Goal: Task Accomplishment & Management: Use online tool/utility

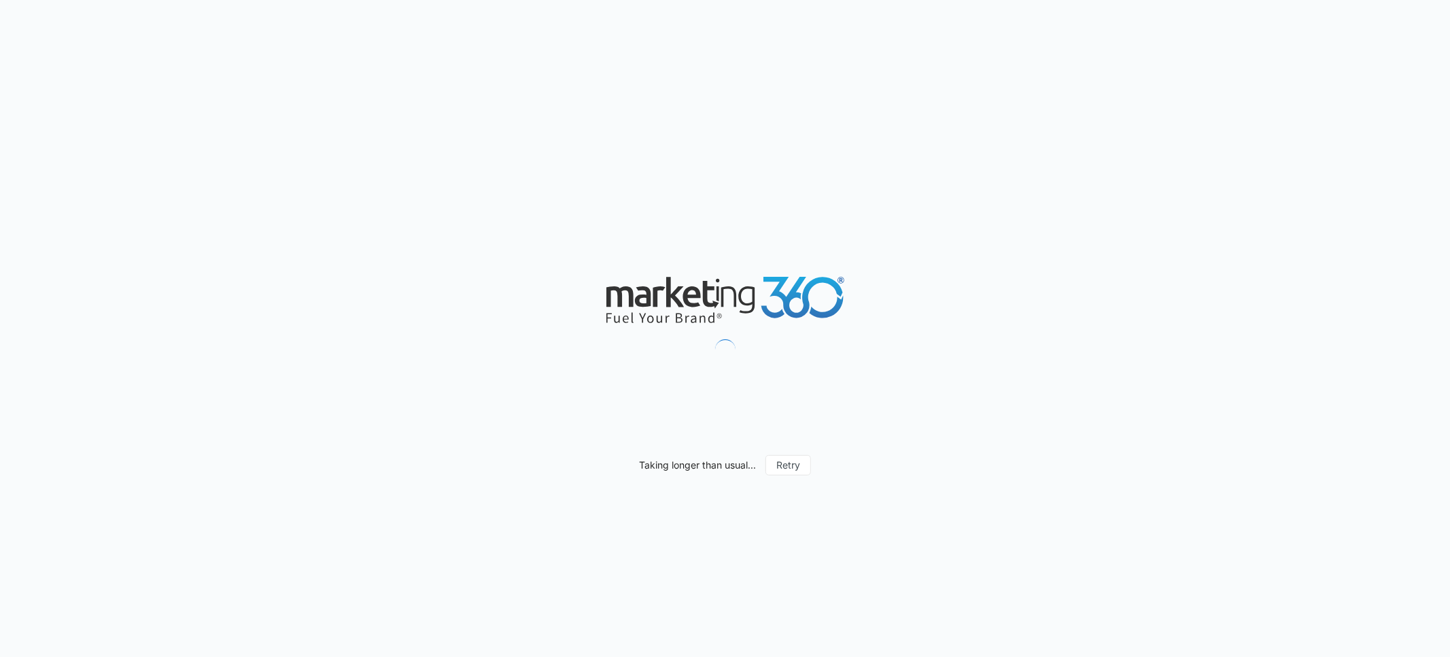
type input "[DATE]"
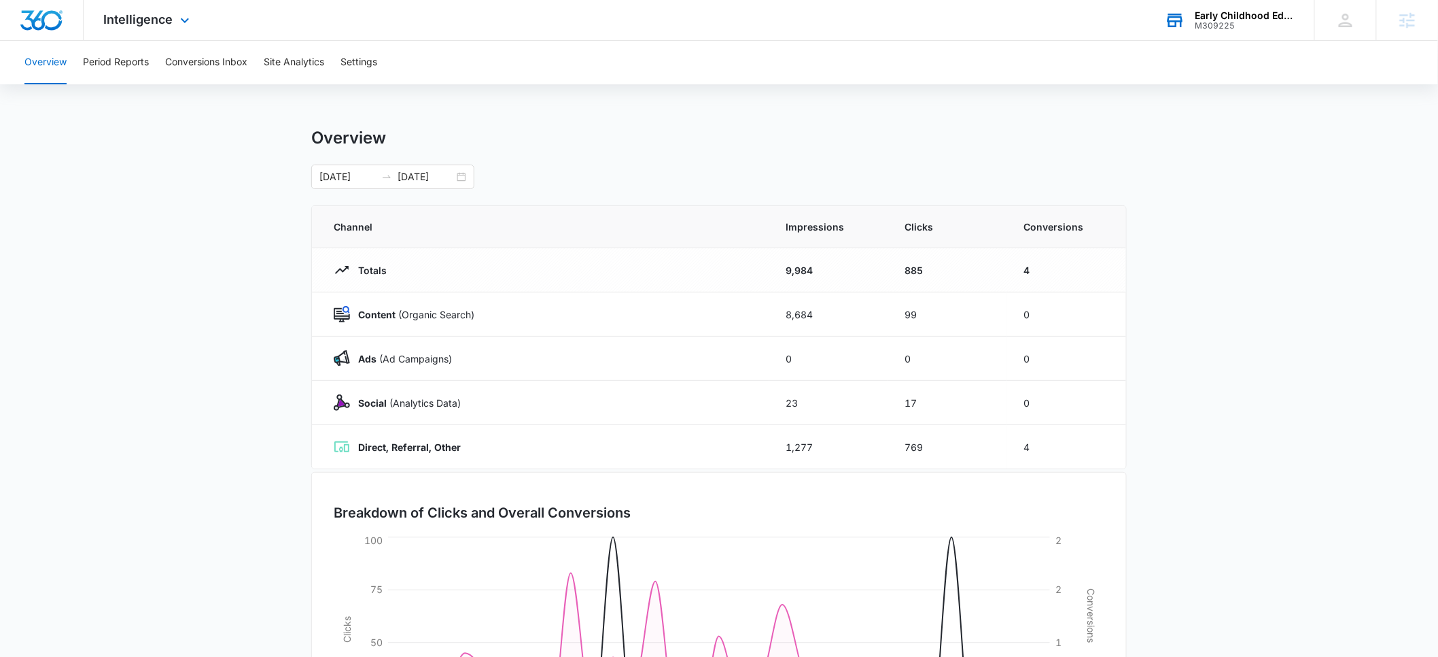
click at [1235, 12] on div "Early Childhood Education Association of [US_STATE]" at bounding box center [1245, 15] width 99 height 11
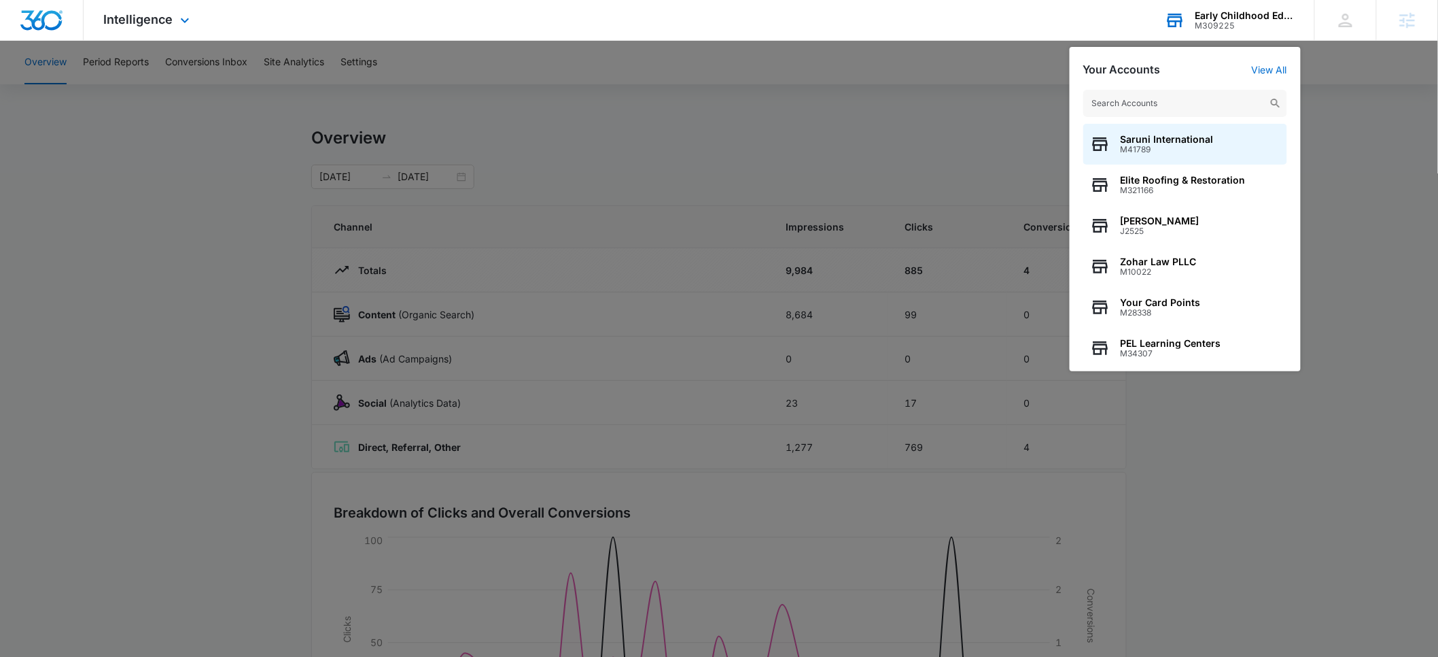
click at [1177, 108] on input "text" at bounding box center [1186, 103] width 204 height 27
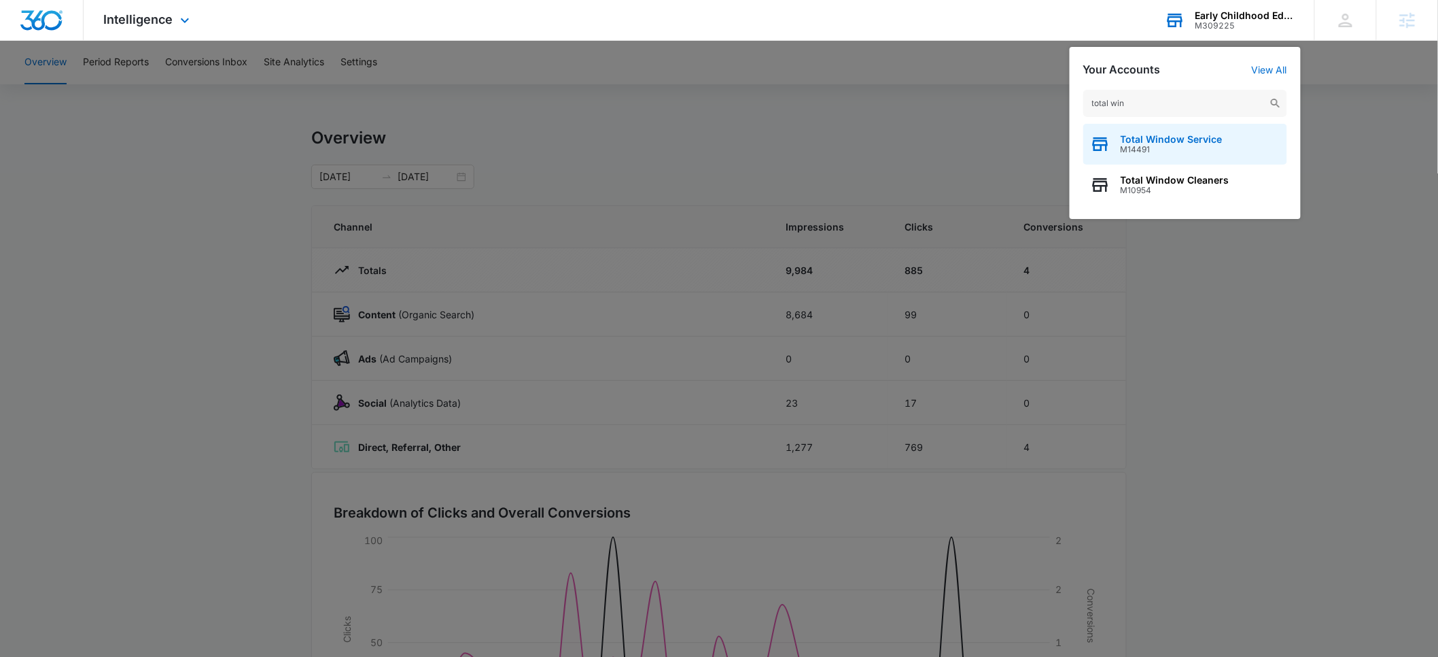
type input "total win"
click at [1160, 140] on span "Total Window Service" at bounding box center [1172, 139] width 102 height 11
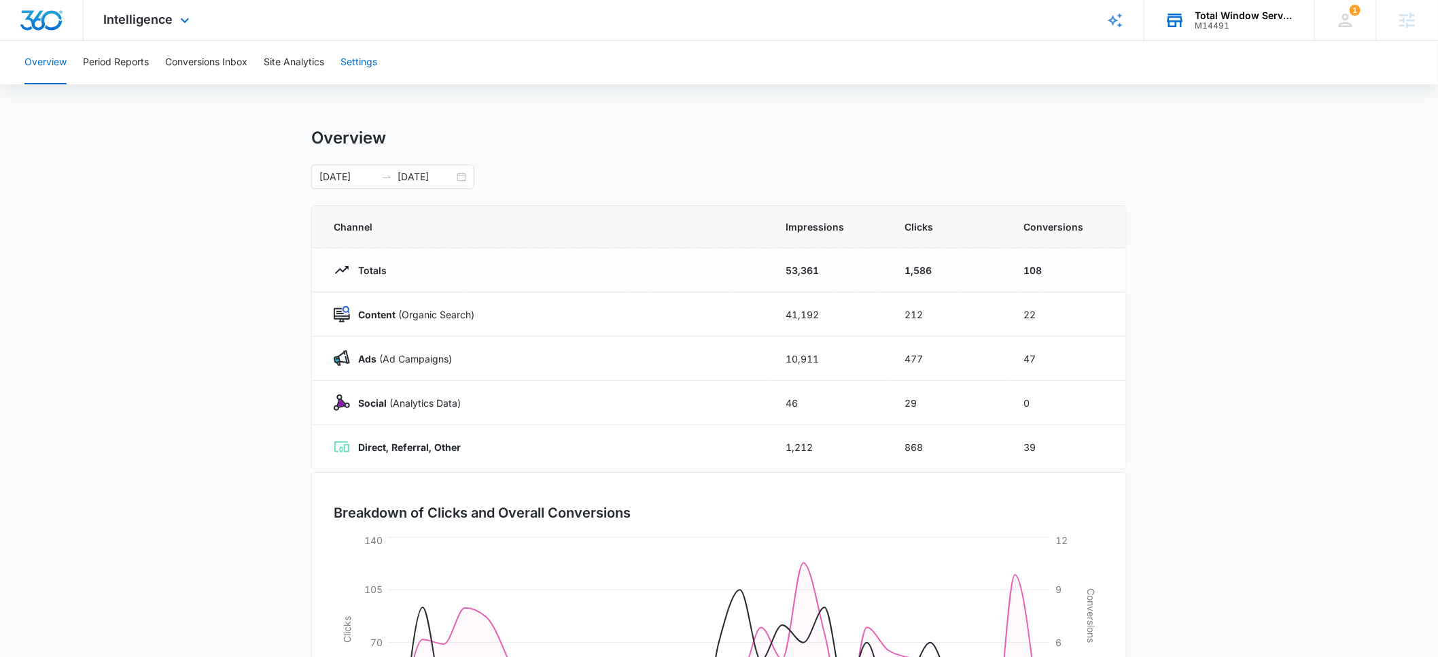
click at [356, 61] on button "Settings" at bounding box center [359, 63] width 37 height 44
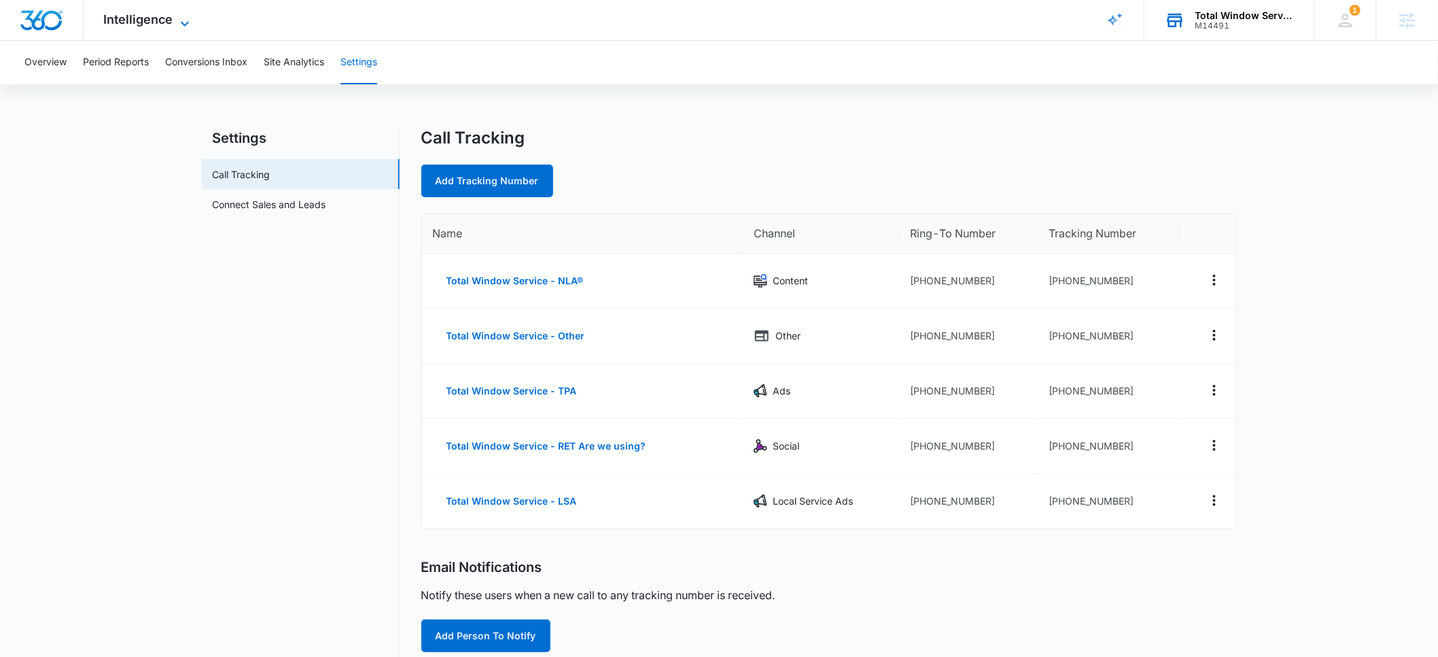
click at [135, 21] on span "Intelligence" at bounding box center [138, 19] width 69 height 14
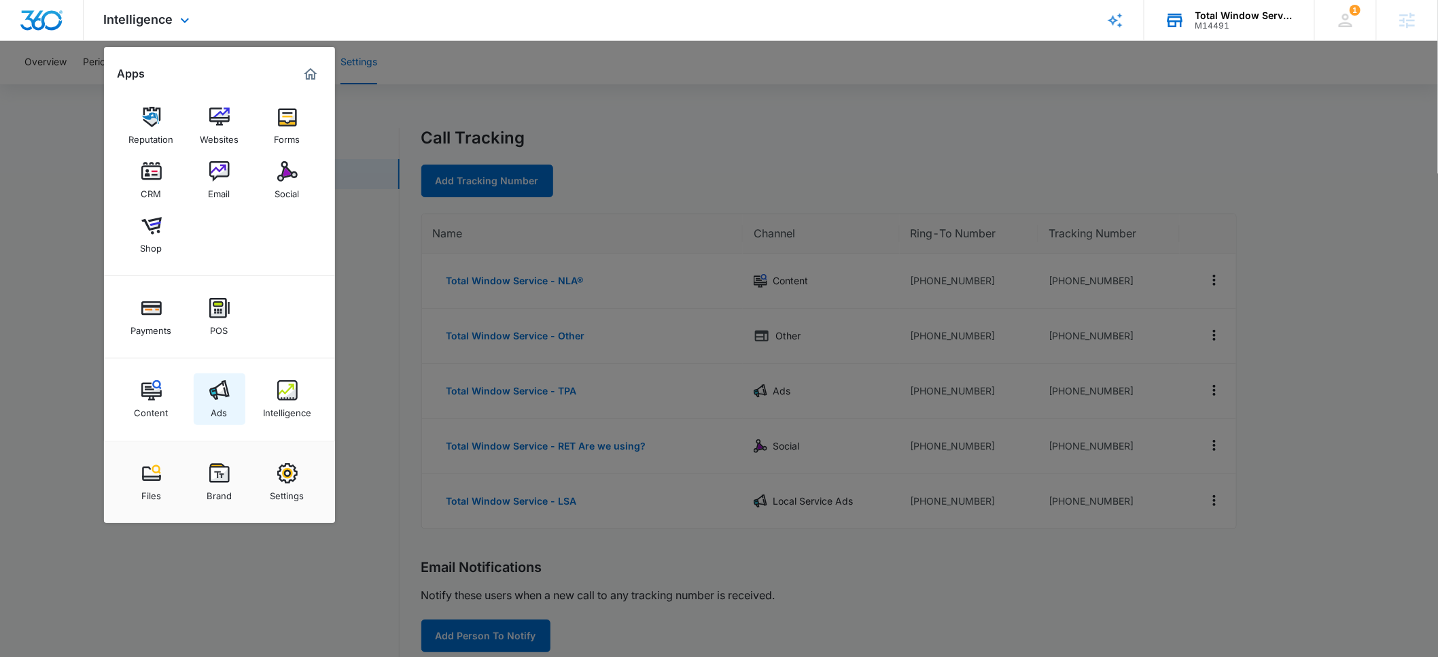
click at [220, 421] on link "Ads" at bounding box center [220, 399] width 52 height 52
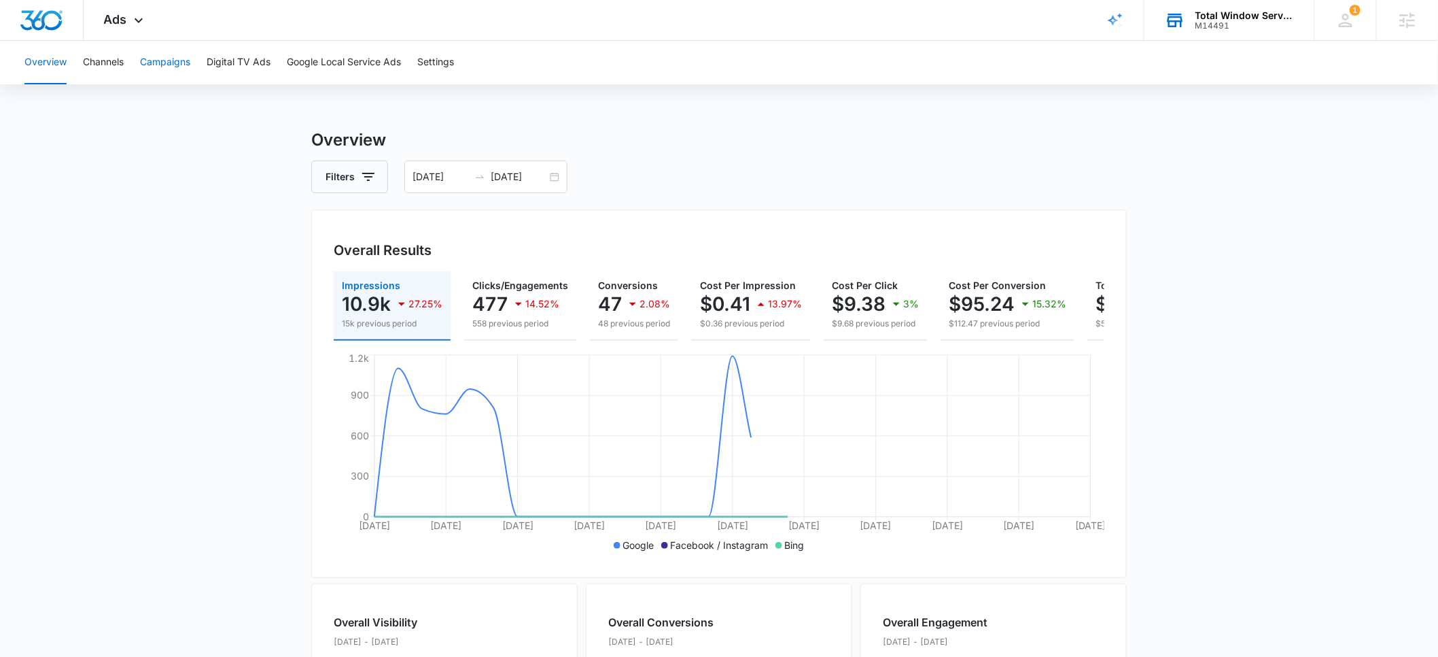
click at [168, 63] on button "Campaigns" at bounding box center [165, 63] width 50 height 44
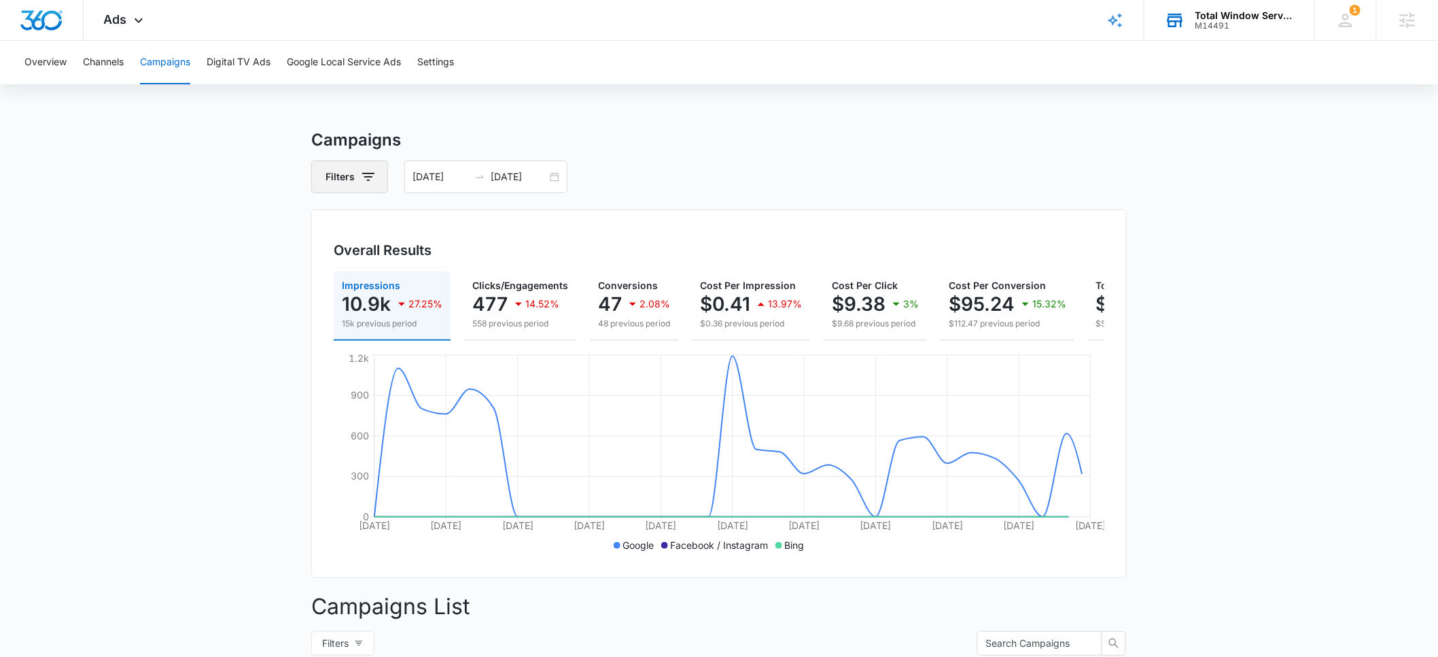
click at [364, 174] on icon "button" at bounding box center [368, 177] width 16 height 16
drag, startPoint x: 380, startPoint y: 224, endPoint x: 420, endPoint y: 222, distance: 40.2
click at [382, 224] on div "Channel" at bounding box center [406, 227] width 156 height 22
click at [468, 218] on icon "Show Channel filters" at bounding box center [474, 226] width 16 height 16
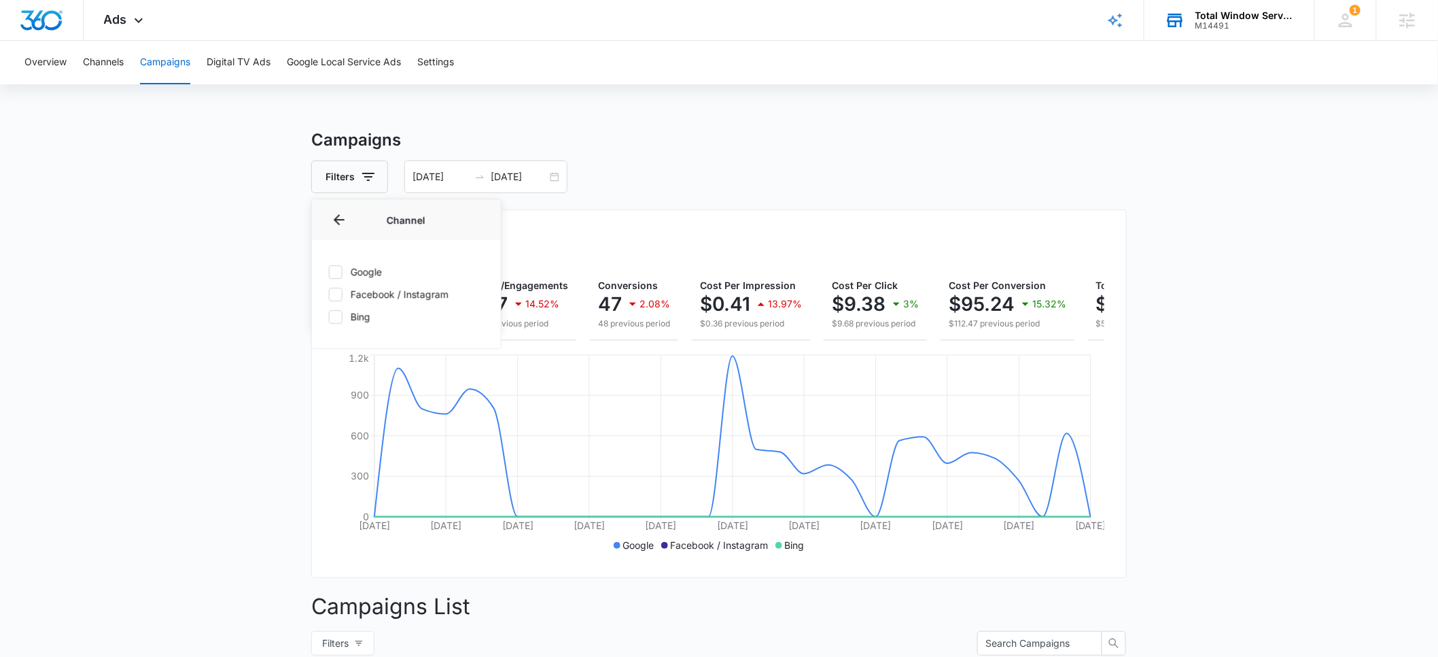
click at [339, 273] on icon at bounding box center [336, 272] width 12 height 12
click at [329, 272] on input "Google" at bounding box center [328, 271] width 1 height 1
checkbox input "true"
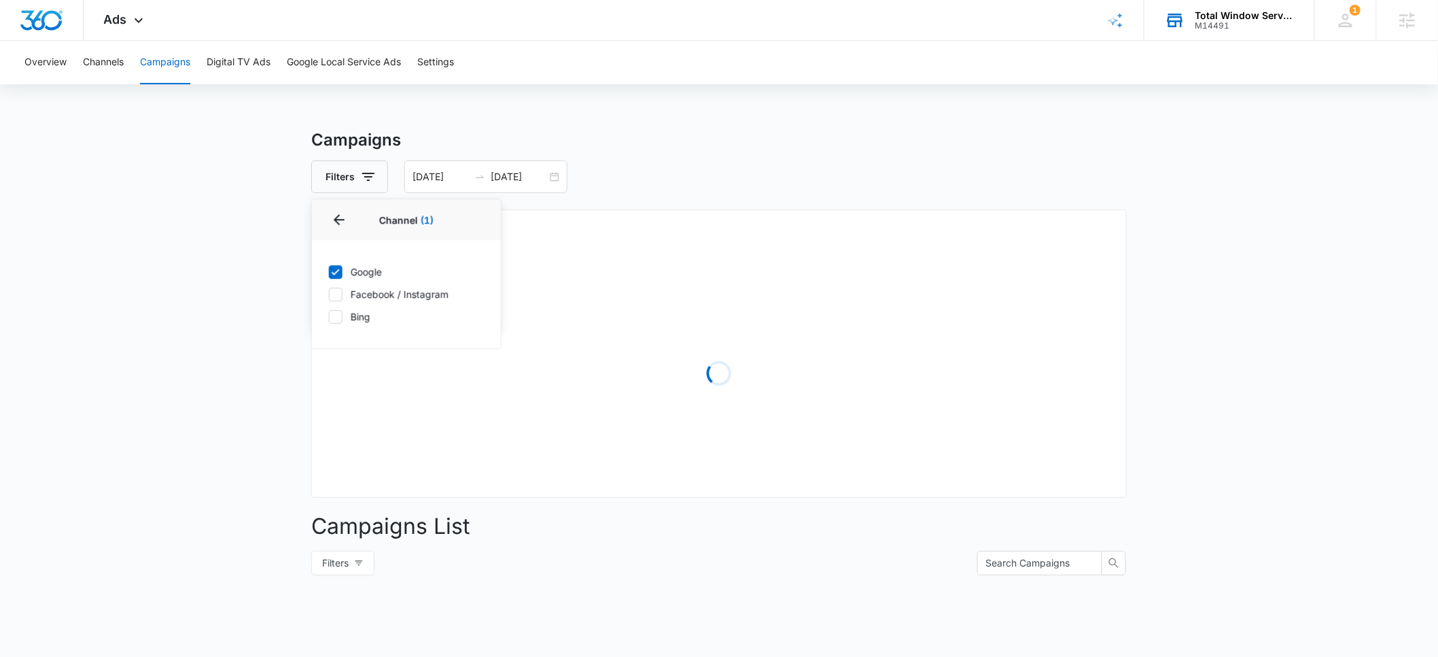
click at [337, 299] on icon at bounding box center [336, 294] width 12 height 12
click at [329, 294] on input "Facebook / Instagram" at bounding box center [328, 294] width 1 height 1
checkbox input "true"
click at [334, 322] on icon at bounding box center [336, 317] width 12 height 12
click at [329, 317] on input "Bing" at bounding box center [328, 316] width 1 height 1
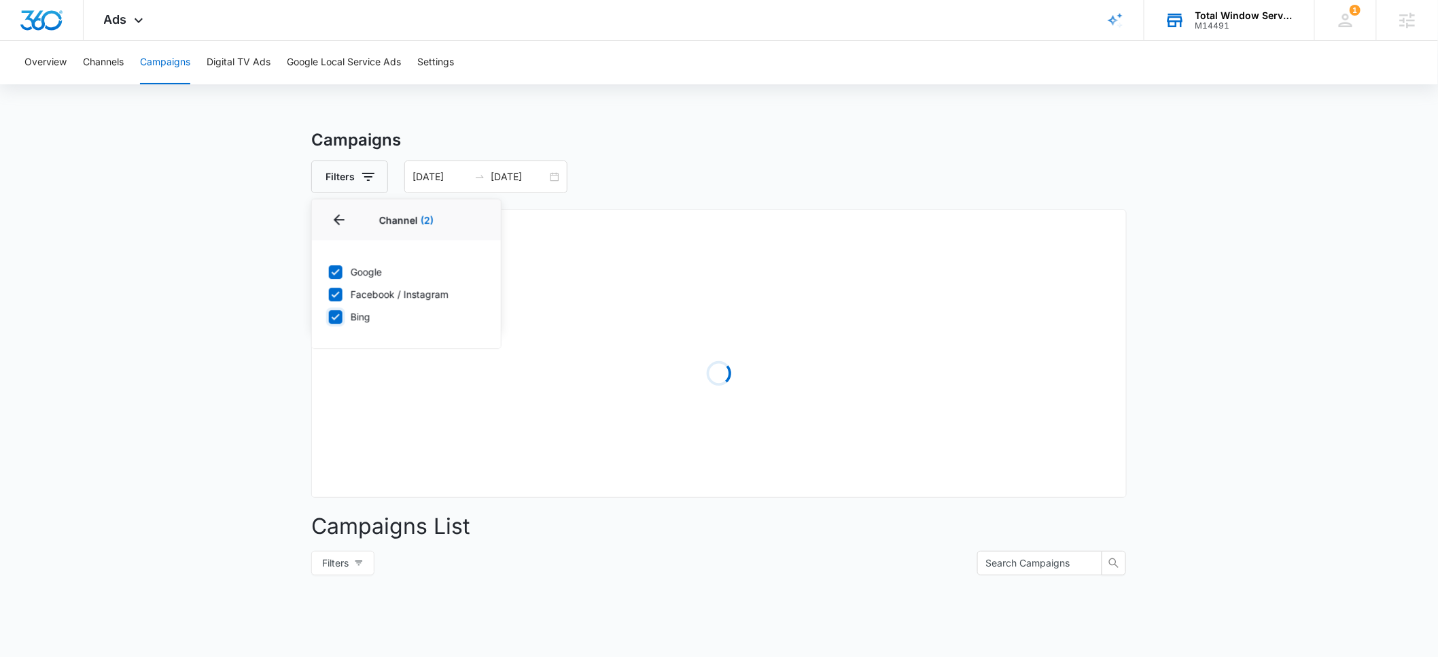
checkbox input "true"
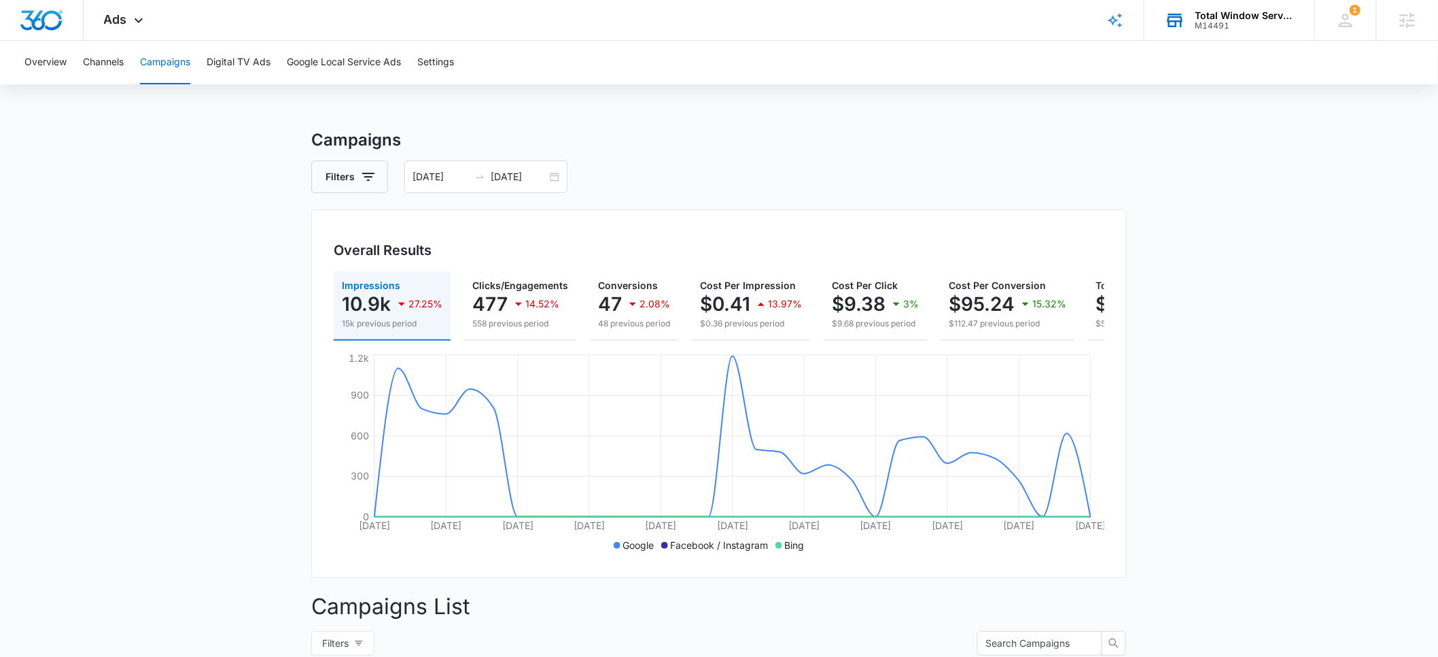
click at [200, 354] on main "Campaigns Filters [DATE] [DATE] Overall Results Impressions 10.9k 27.25% 15k pr…" at bounding box center [719, 522] width 1438 height 789
